Goal: Information Seeking & Learning: Learn about a topic

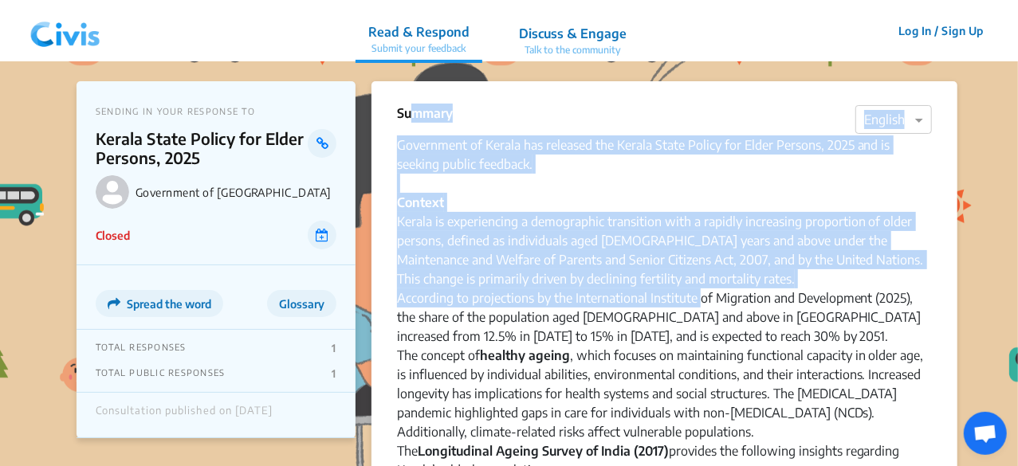
drag, startPoint x: 402, startPoint y: 109, endPoint x: 700, endPoint y: 300, distance: 354.1
click at [516, 183] on div "Government of Kerala has released the Kerala State Policy for Elder Persons, 20…" at bounding box center [664, 307] width 535 height 344
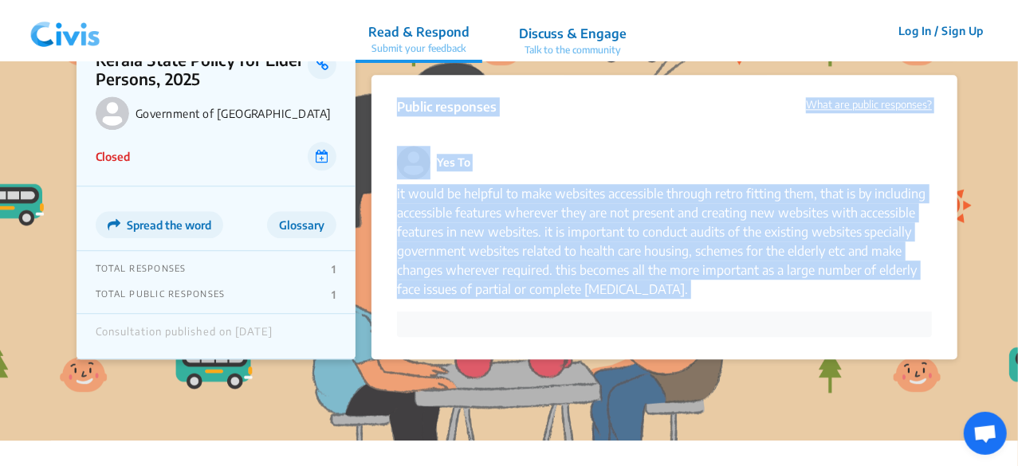
scroll to position [2123, 0]
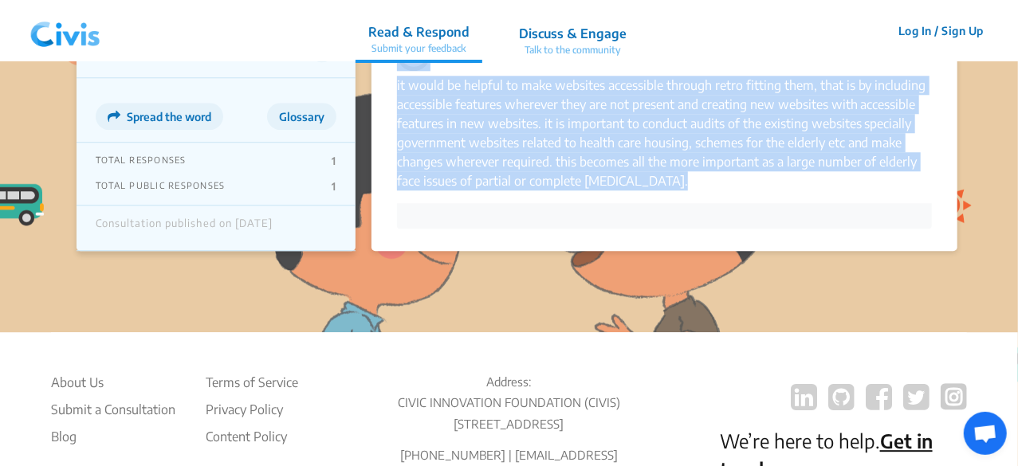
drag, startPoint x: 398, startPoint y: 109, endPoint x: 785, endPoint y: 187, distance: 394.3
copy section "Summary × English Government of Kerala has released the Kerala State Policy for…"
click at [741, 203] on div at bounding box center [664, 216] width 535 height 26
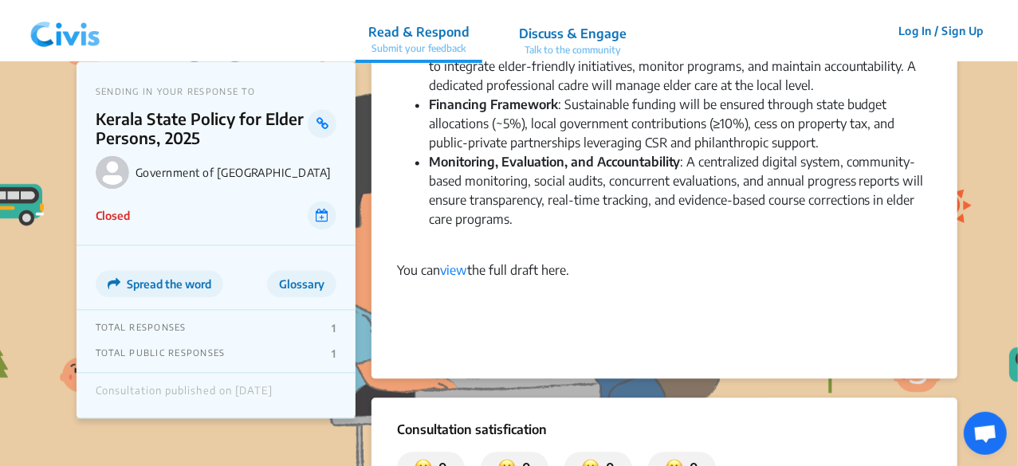
scroll to position [1549, 0]
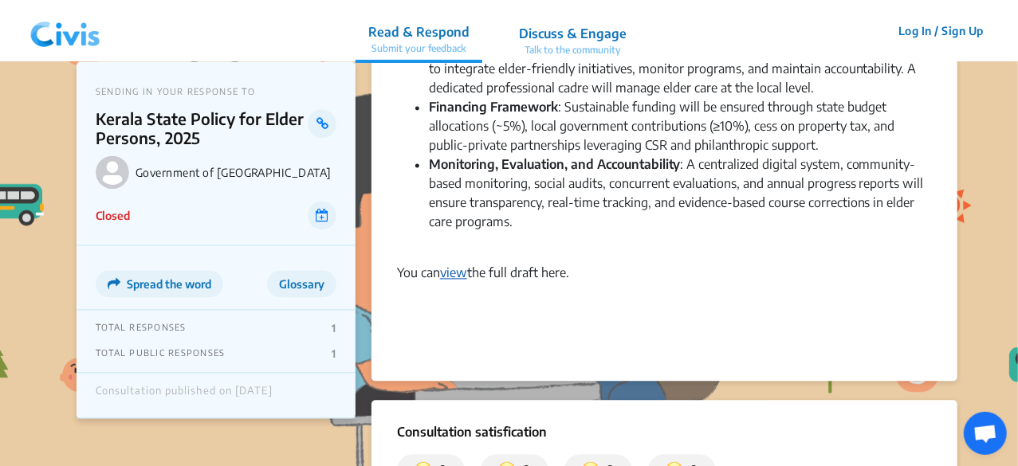
click at [461, 265] on link "view" at bounding box center [453, 273] width 27 height 16
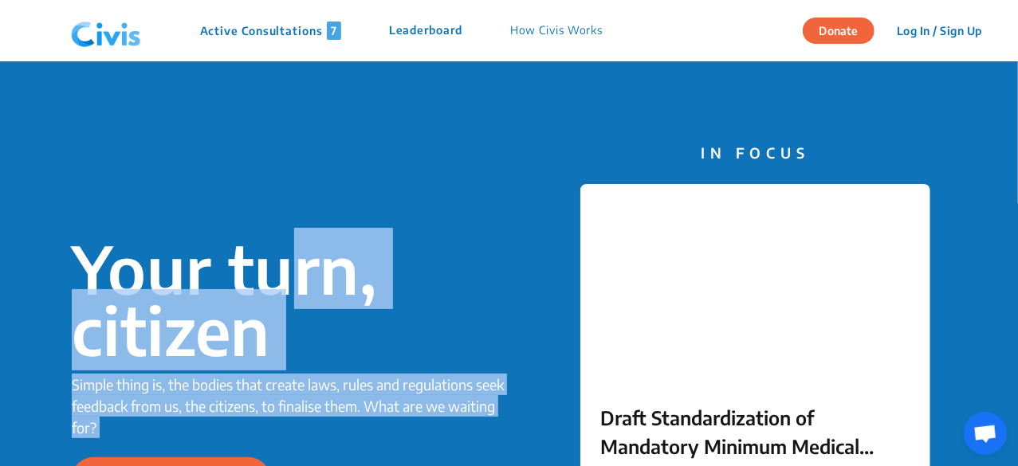
drag, startPoint x: 498, startPoint y: 181, endPoint x: 290, endPoint y: 100, distance: 223.3
click at [290, 100] on div "Your turn, citizen Simple thing is, the bodies that create laws, rules and regu…" at bounding box center [509, 369] width 1018 height 616
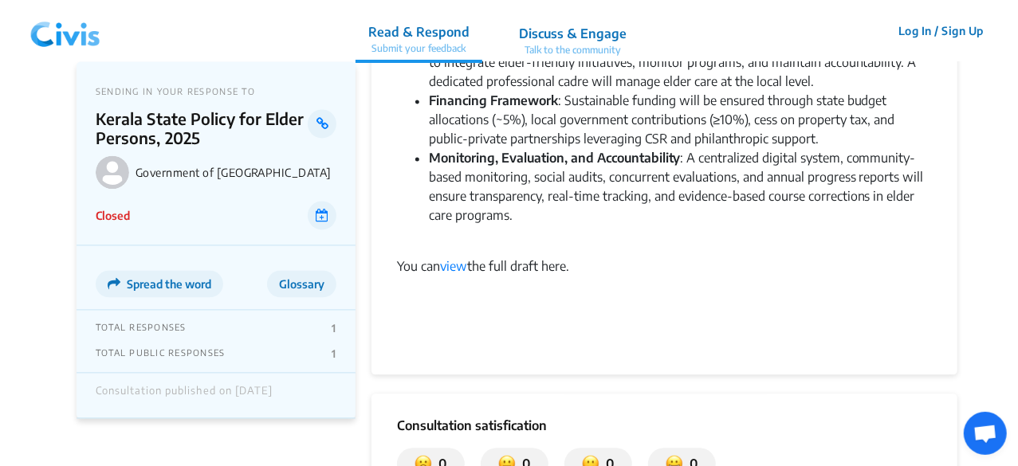
scroll to position [1626, 0]
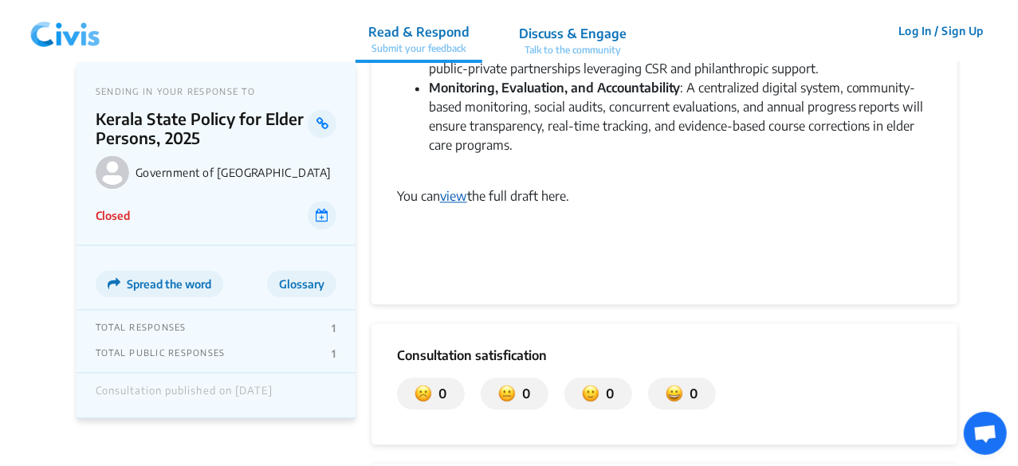
click at [464, 188] on link "view" at bounding box center [453, 196] width 27 height 16
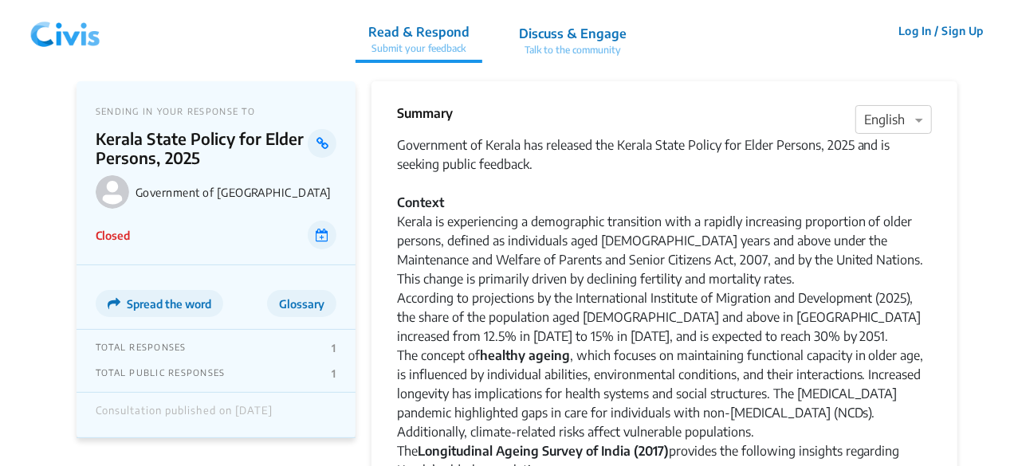
scroll to position [1626, 0]
